Goal: Task Accomplishment & Management: Use online tool/utility

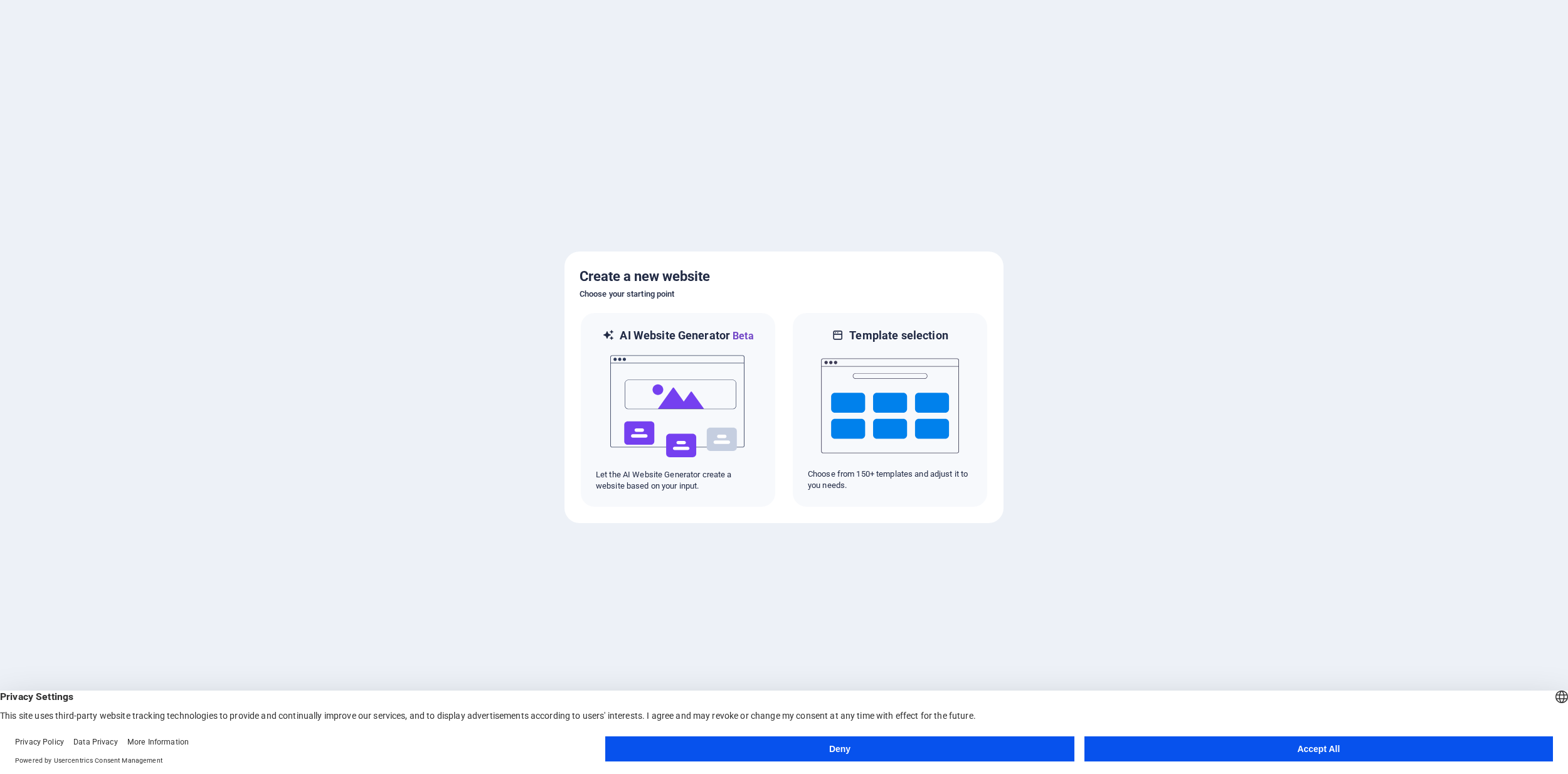
click at [1261, 744] on button "Accept All" at bounding box center [1319, 748] width 468 height 25
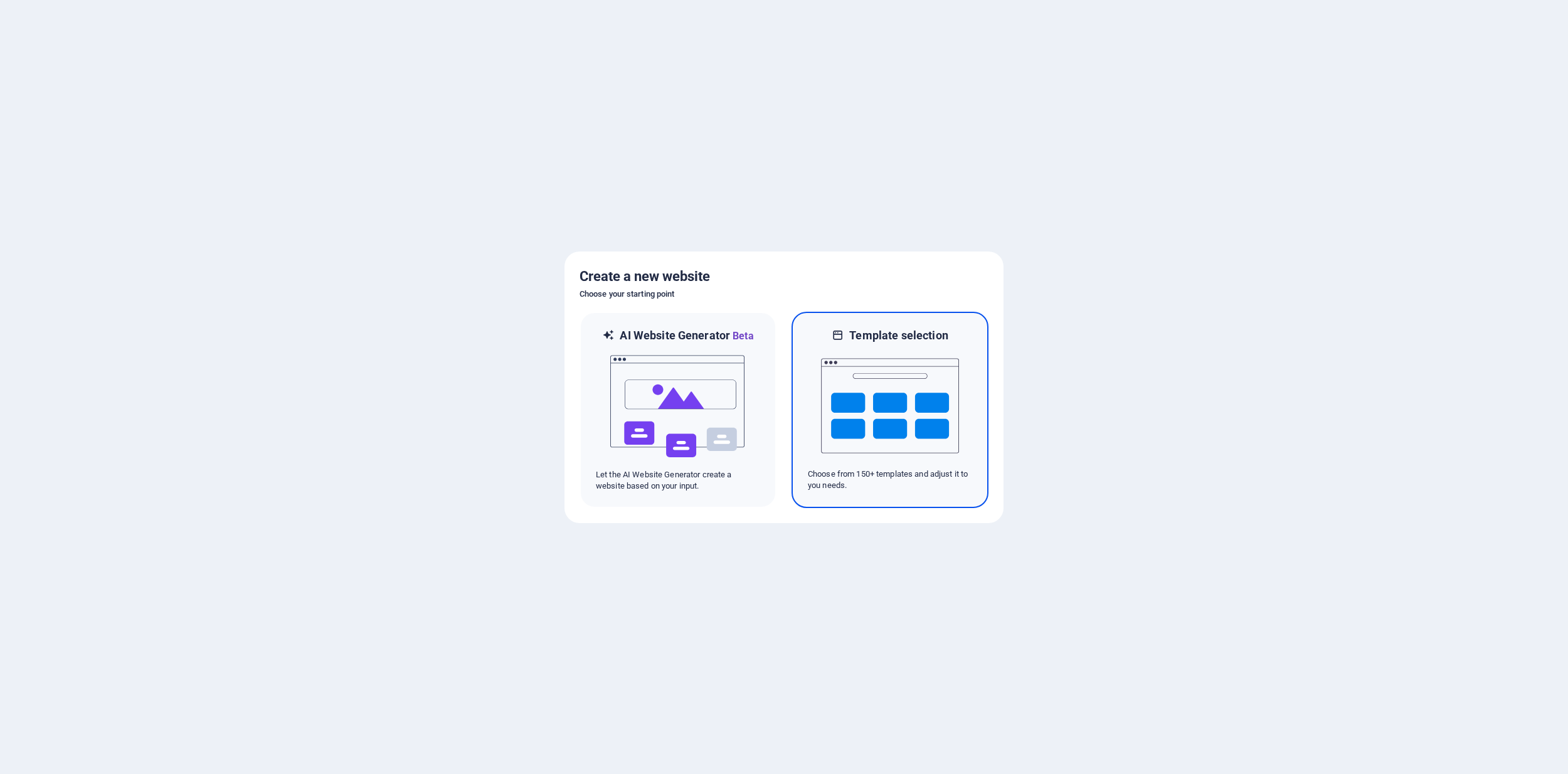
click at [871, 439] on img at bounding box center [890, 406] width 138 height 125
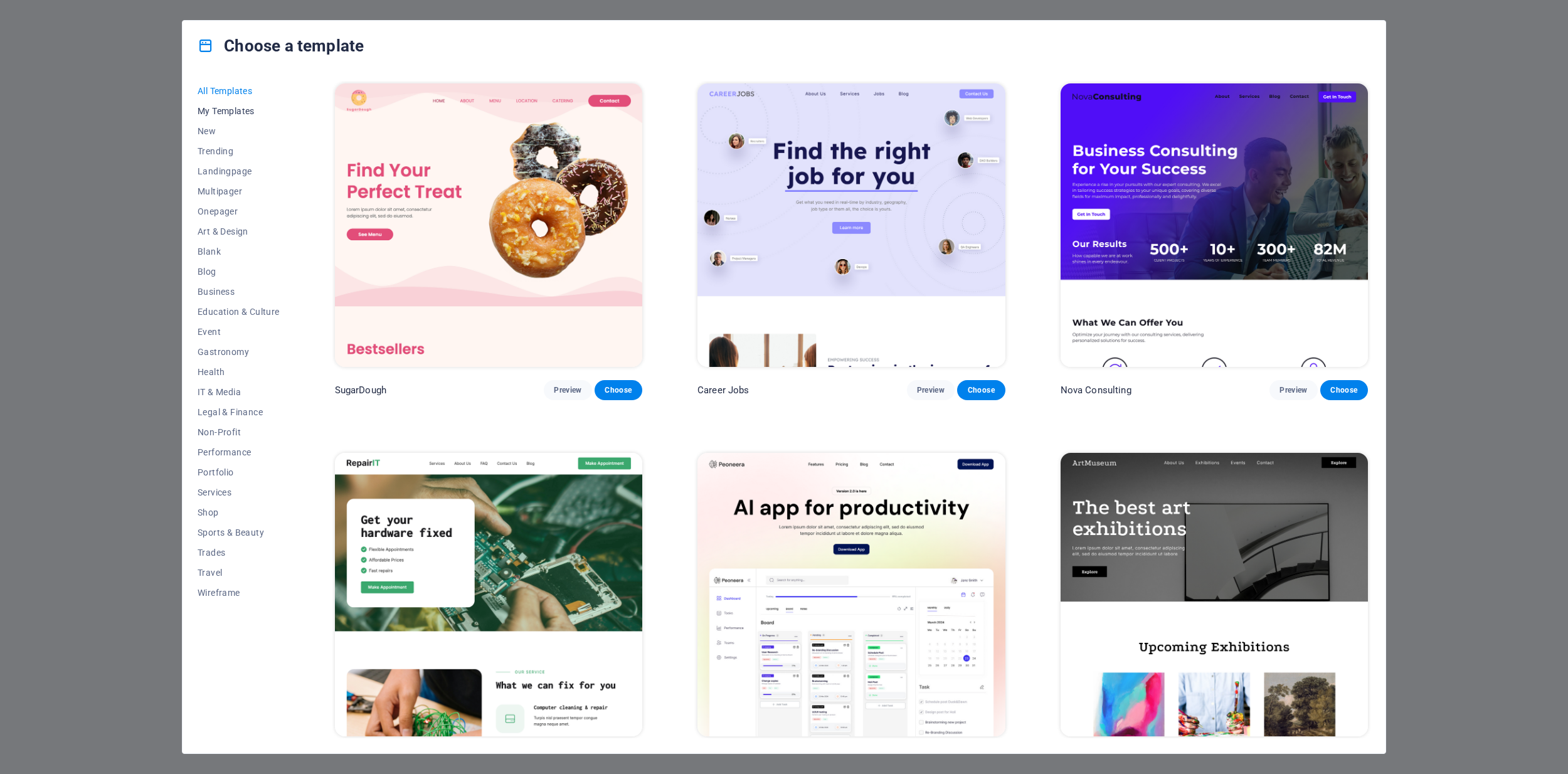
click at [241, 112] on span "My Templates" at bounding box center [239, 111] width 82 height 10
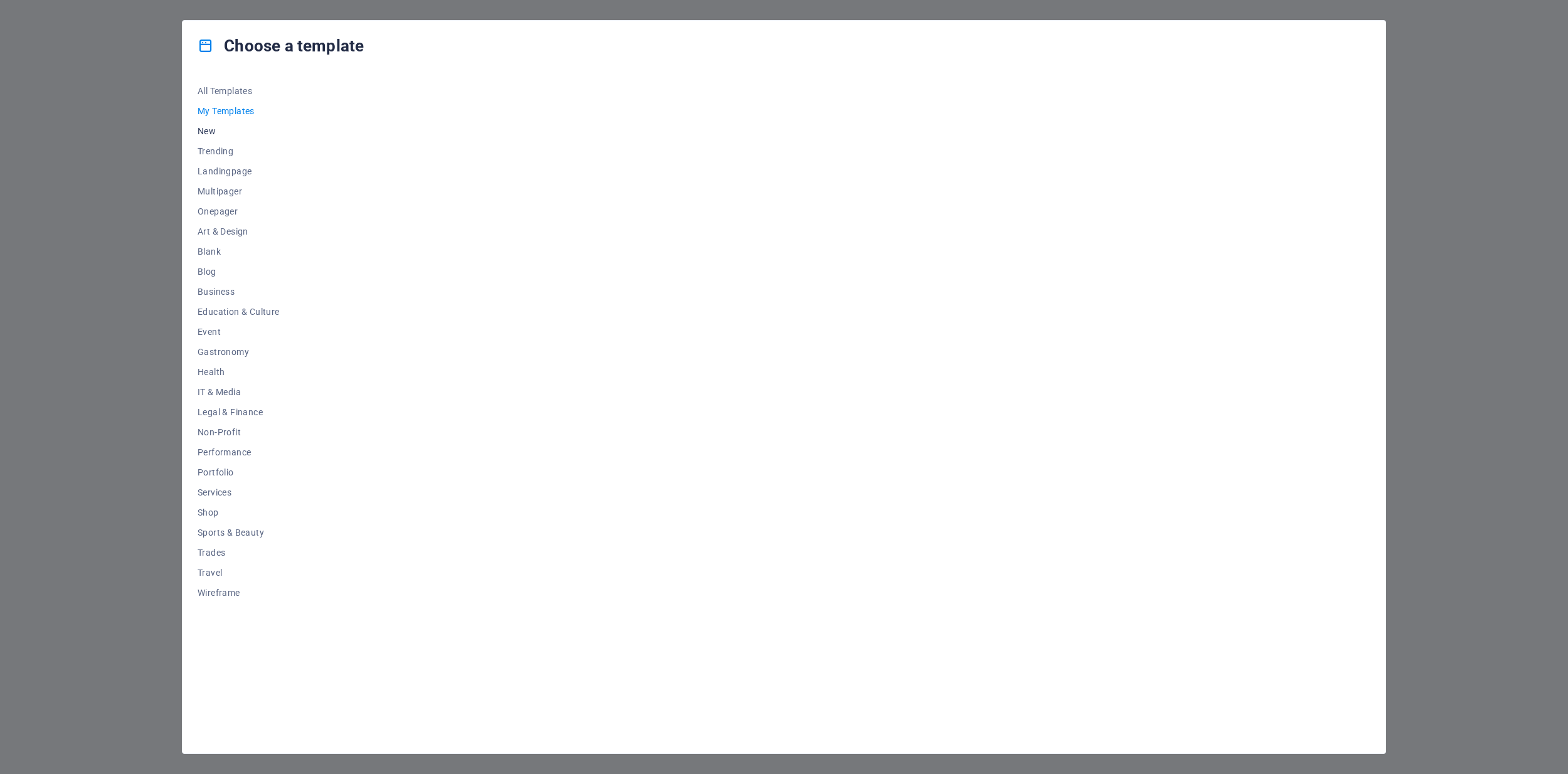
click at [209, 129] on span "New" at bounding box center [239, 131] width 82 height 10
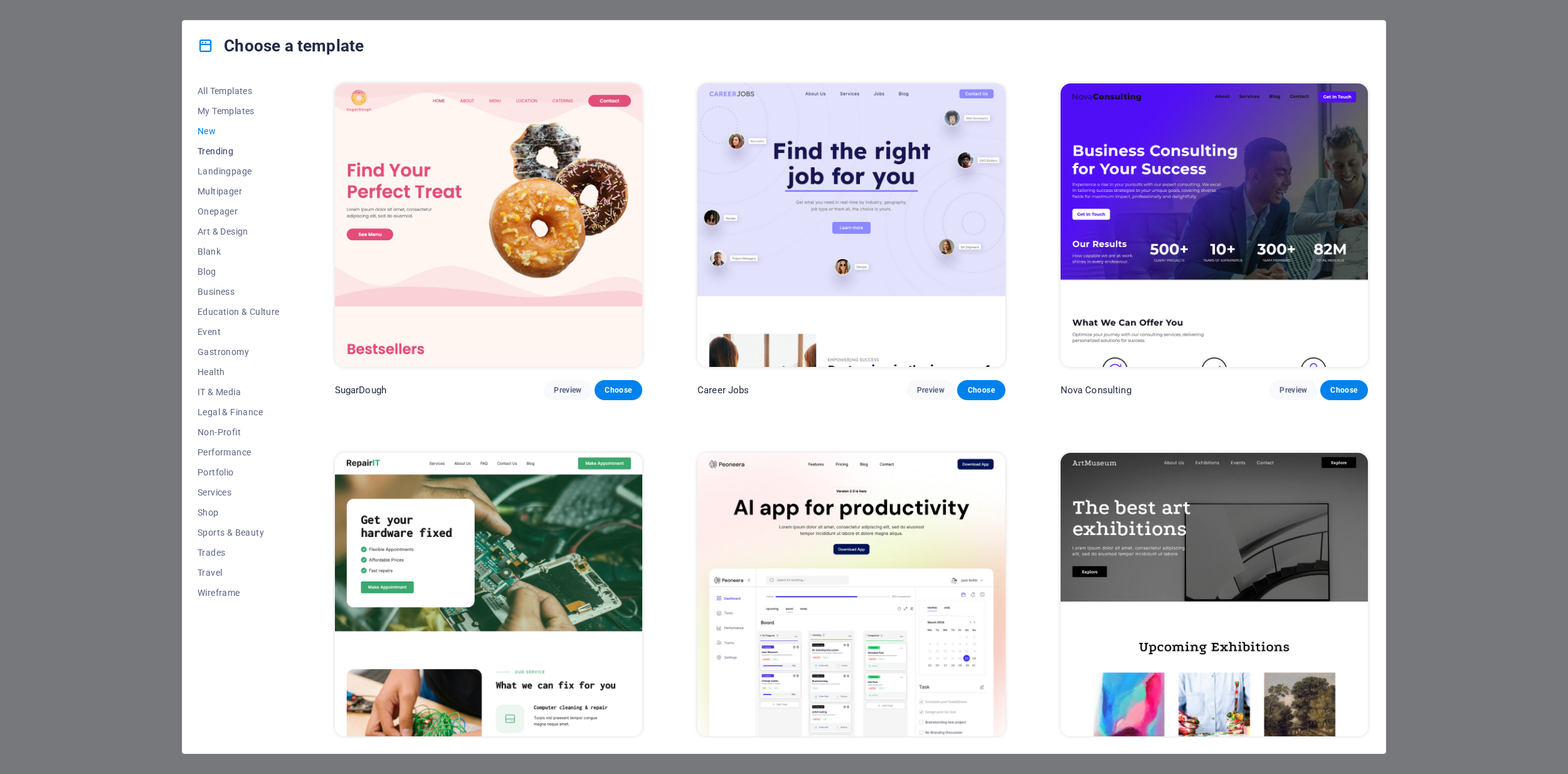
click at [214, 152] on span "Trending" at bounding box center [239, 151] width 82 height 10
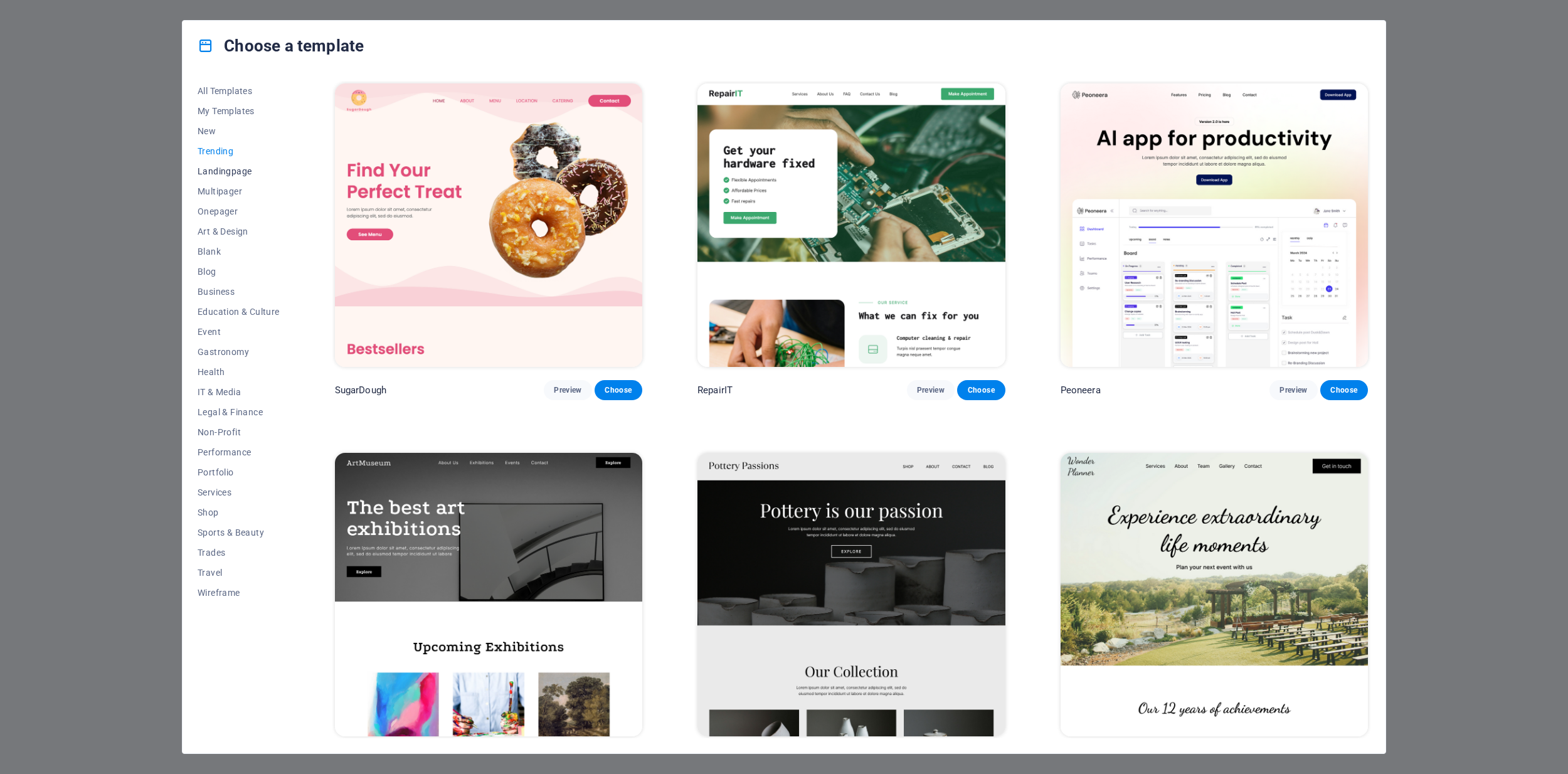
click at [214, 172] on span "Landingpage" at bounding box center [239, 171] width 82 height 10
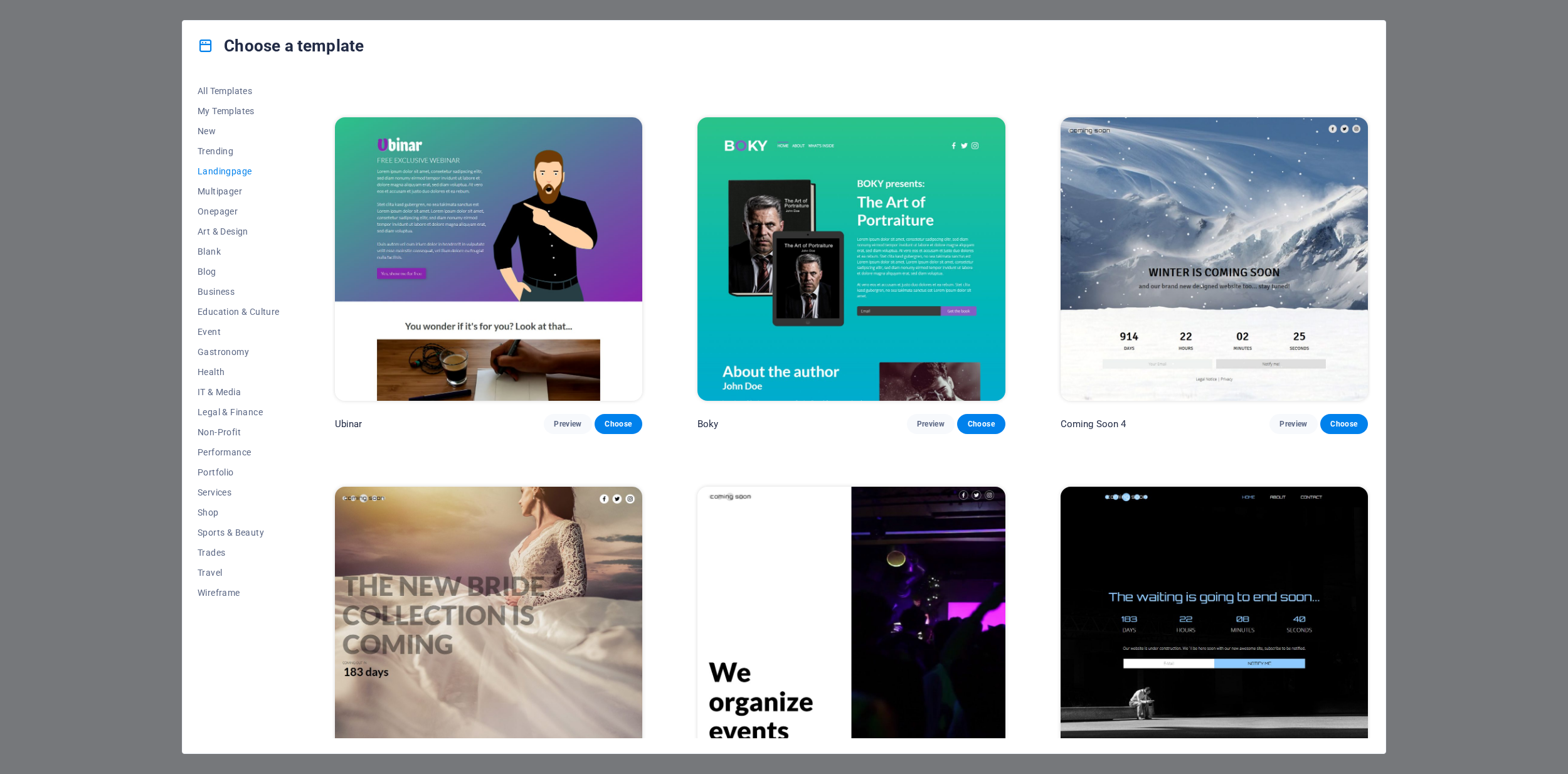
scroll to position [2604, 0]
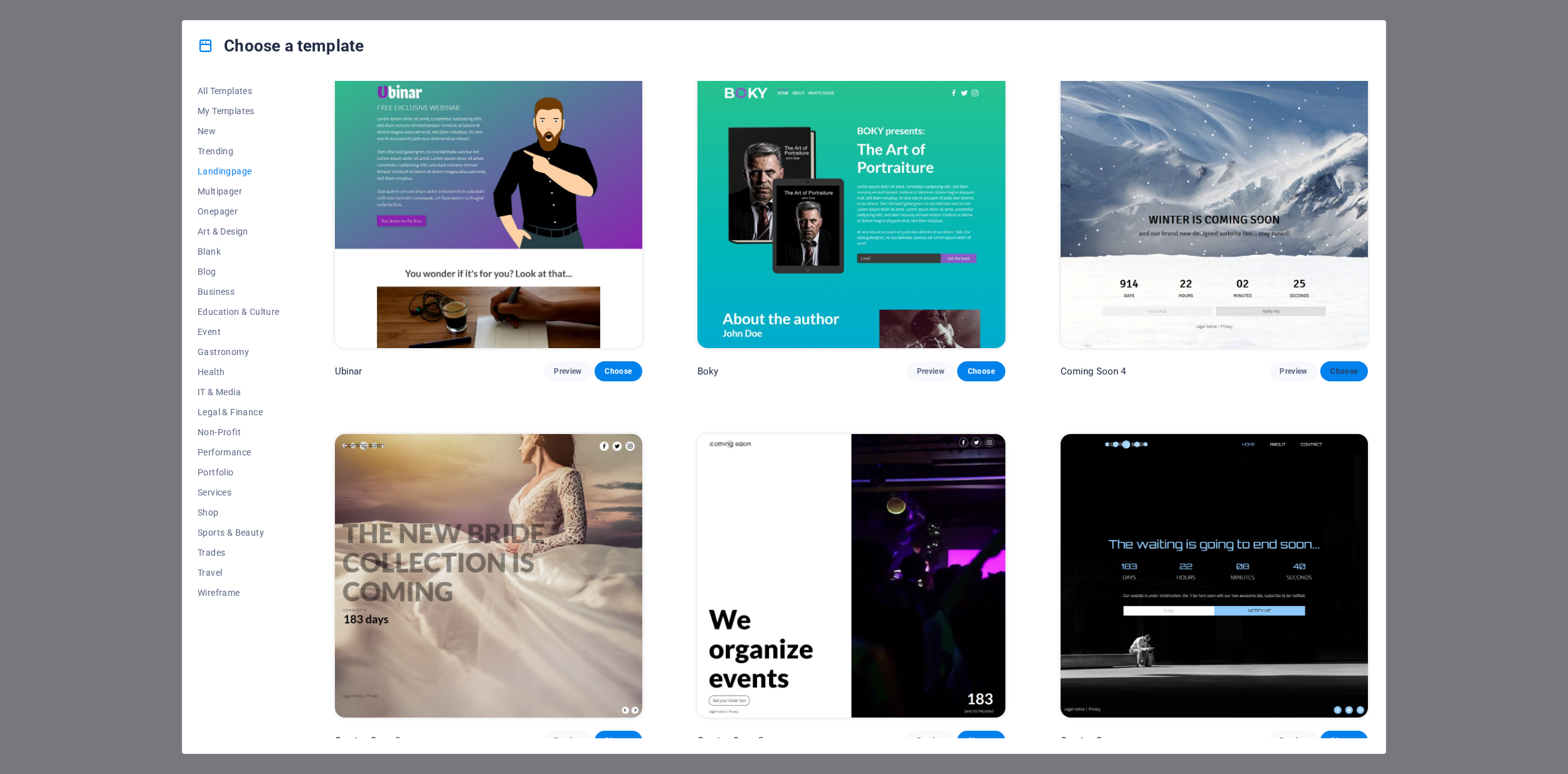
click at [1321, 361] on button "Choose" at bounding box center [1345, 371] width 48 height 20
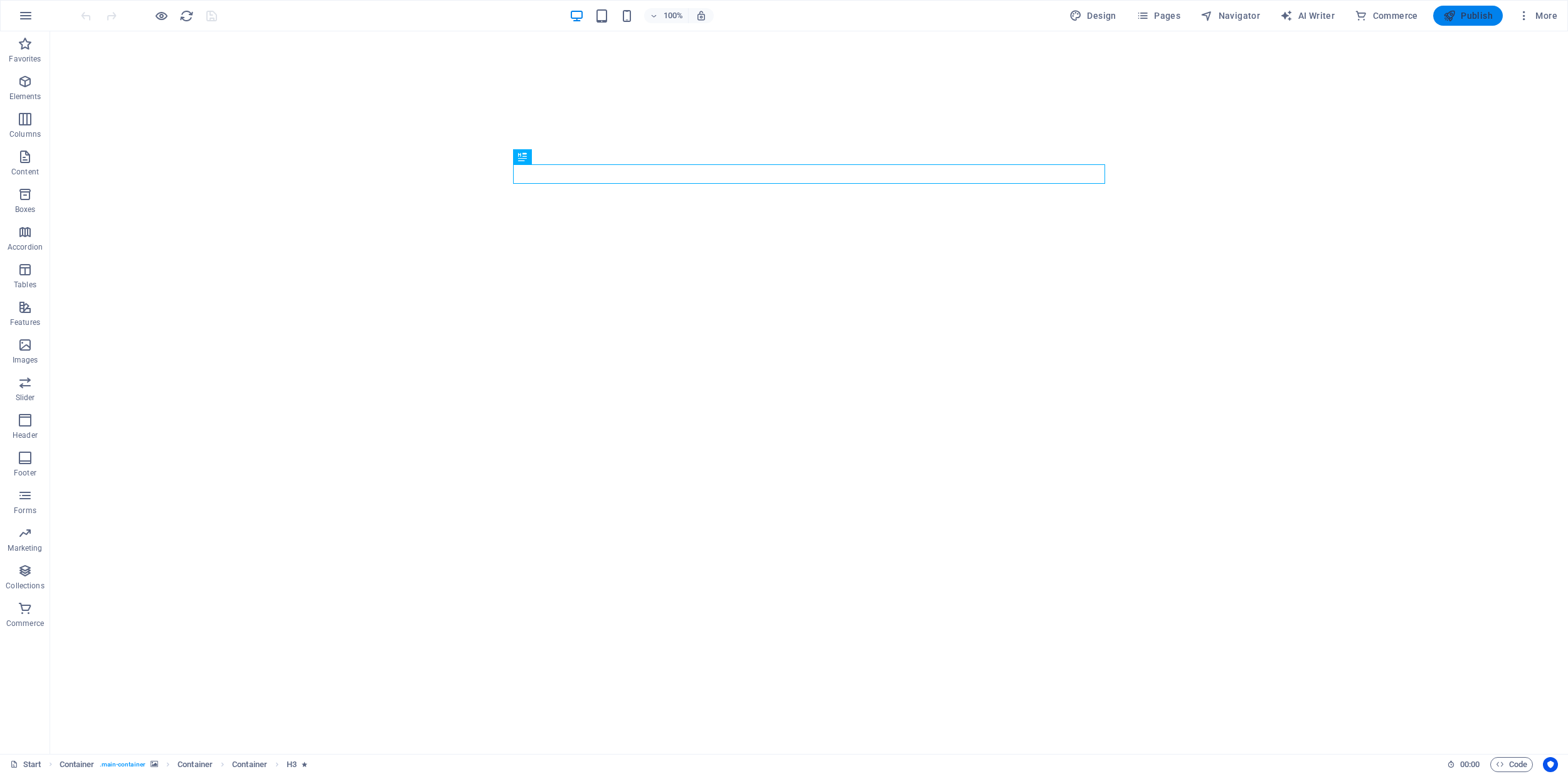
click at [1467, 16] on span "Publish" at bounding box center [1468, 15] width 49 height 12
